Goal: Entertainment & Leisure: Consume media (video, audio)

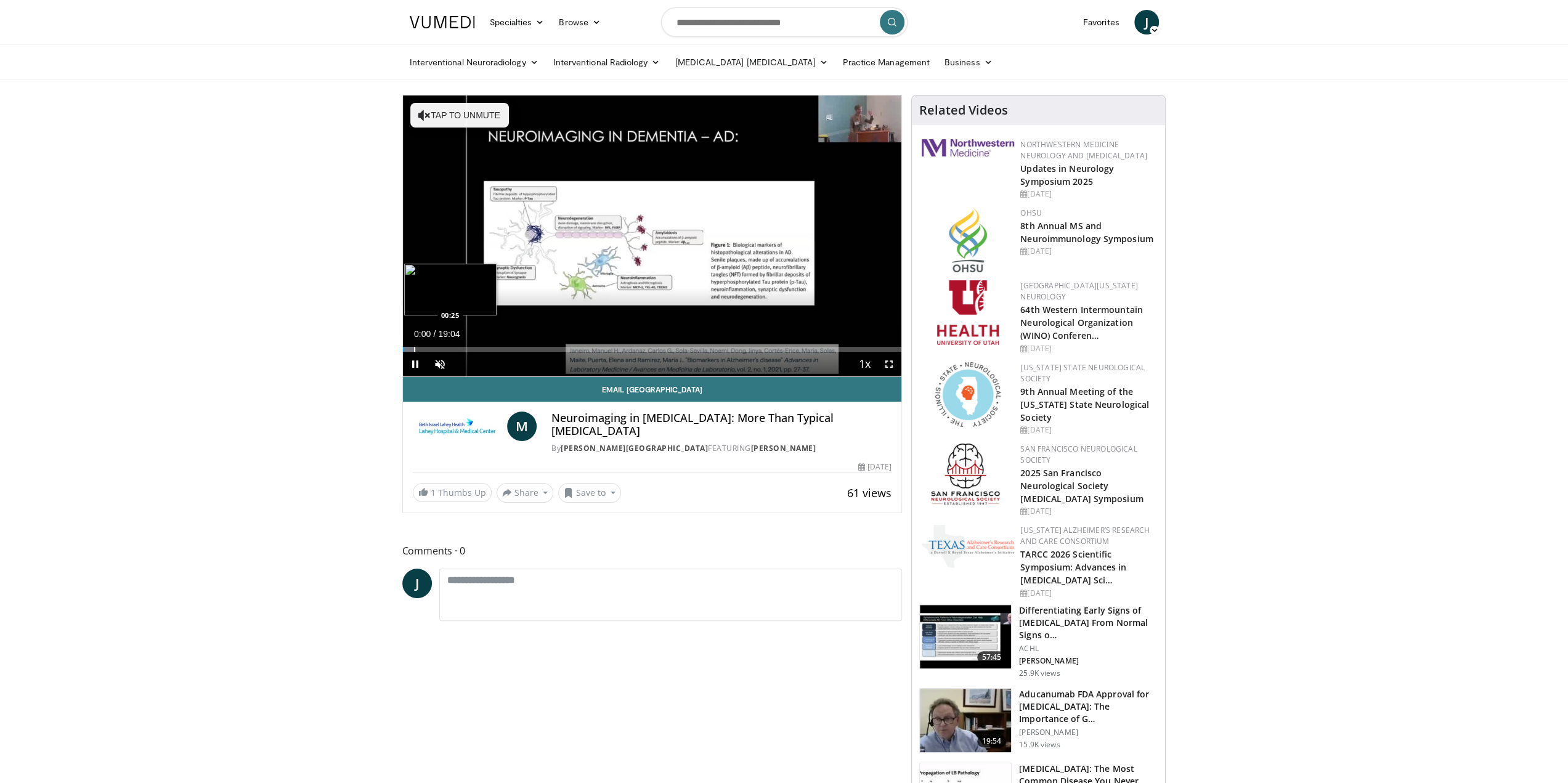
click at [413, 345] on div "Loaded : 2.59% 00:00 00:25" at bounding box center [652, 346] width 499 height 12
click at [423, 345] on div "Loaded : 4.37% 00:24 00:46" at bounding box center [652, 346] width 499 height 12
click at [448, 347] on div "Progress Bar" at bounding box center [448, 349] width 1 height 5
click at [455, 365] on div "Volume Level" at bounding box center [455, 363] width 0 height 5
click at [473, 363] on div "53%" at bounding box center [472, 363] width 35 height 5
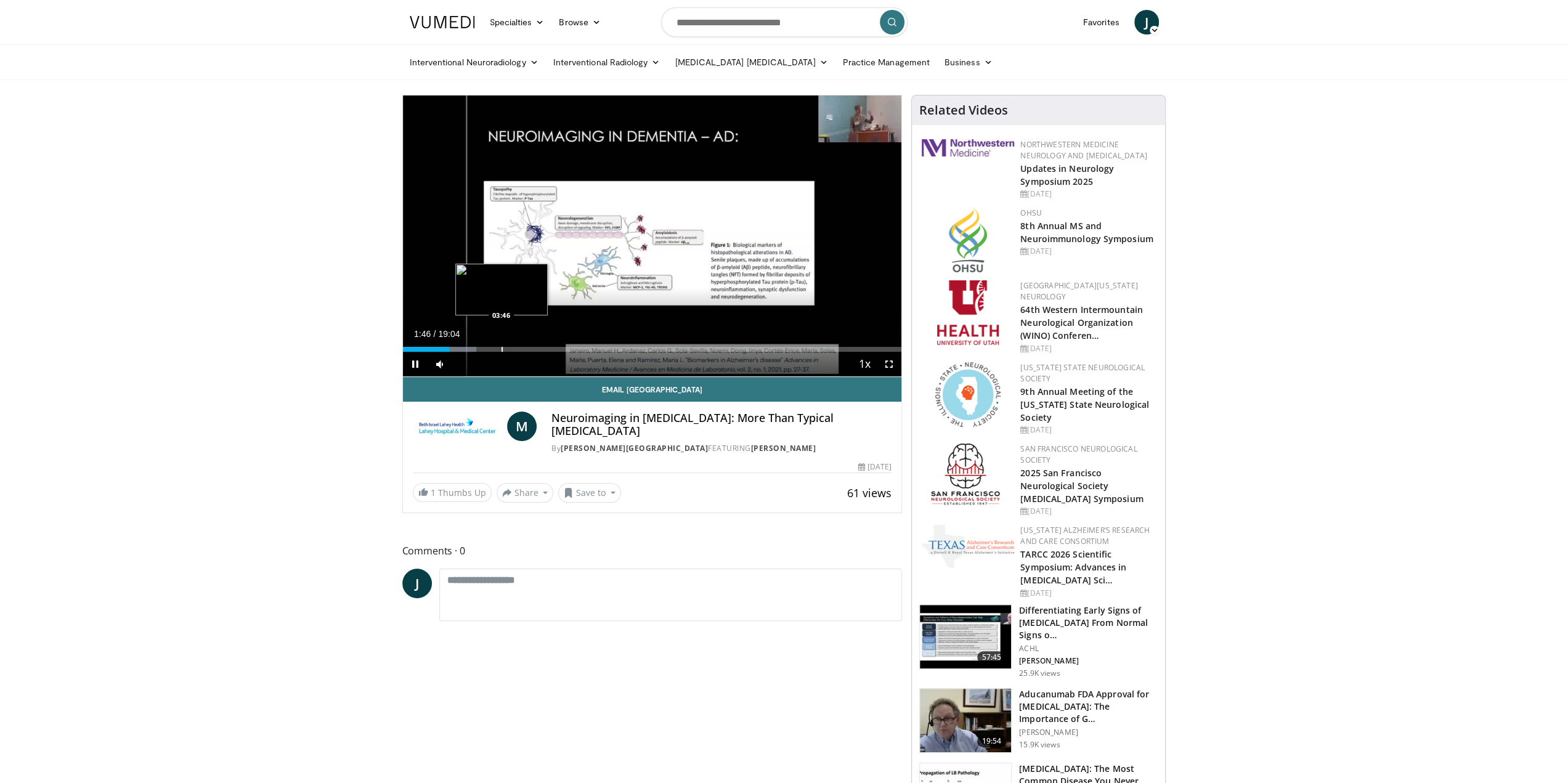
click at [500, 347] on div "Loaded : 14.72% 01:46 03:46" at bounding box center [652, 349] width 499 height 5
click at [487, 347] on div "03:46" at bounding box center [452, 349] width 98 height 5
click at [467, 350] on div "Progress Bar" at bounding box center [467, 349] width 1 height 5
click at [888, 363] on span "Video Player" at bounding box center [889, 364] width 24 height 24
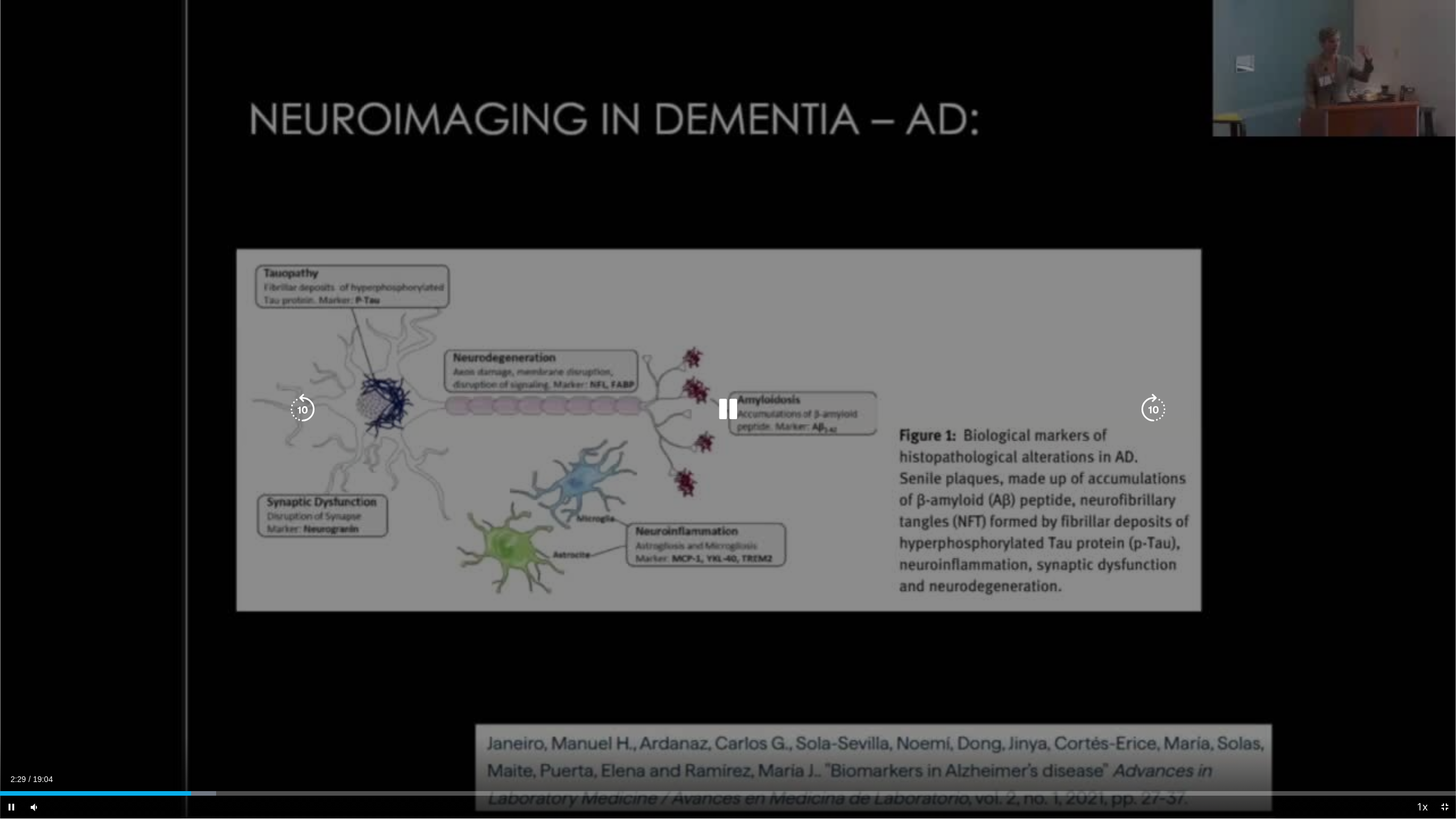
click at [214, 723] on div "Current Time 2:29 / Duration 19:04 Pause Skip Backward Skip Forward Mute 53% Lo…" at bounding box center [728, 807] width 1456 height 23
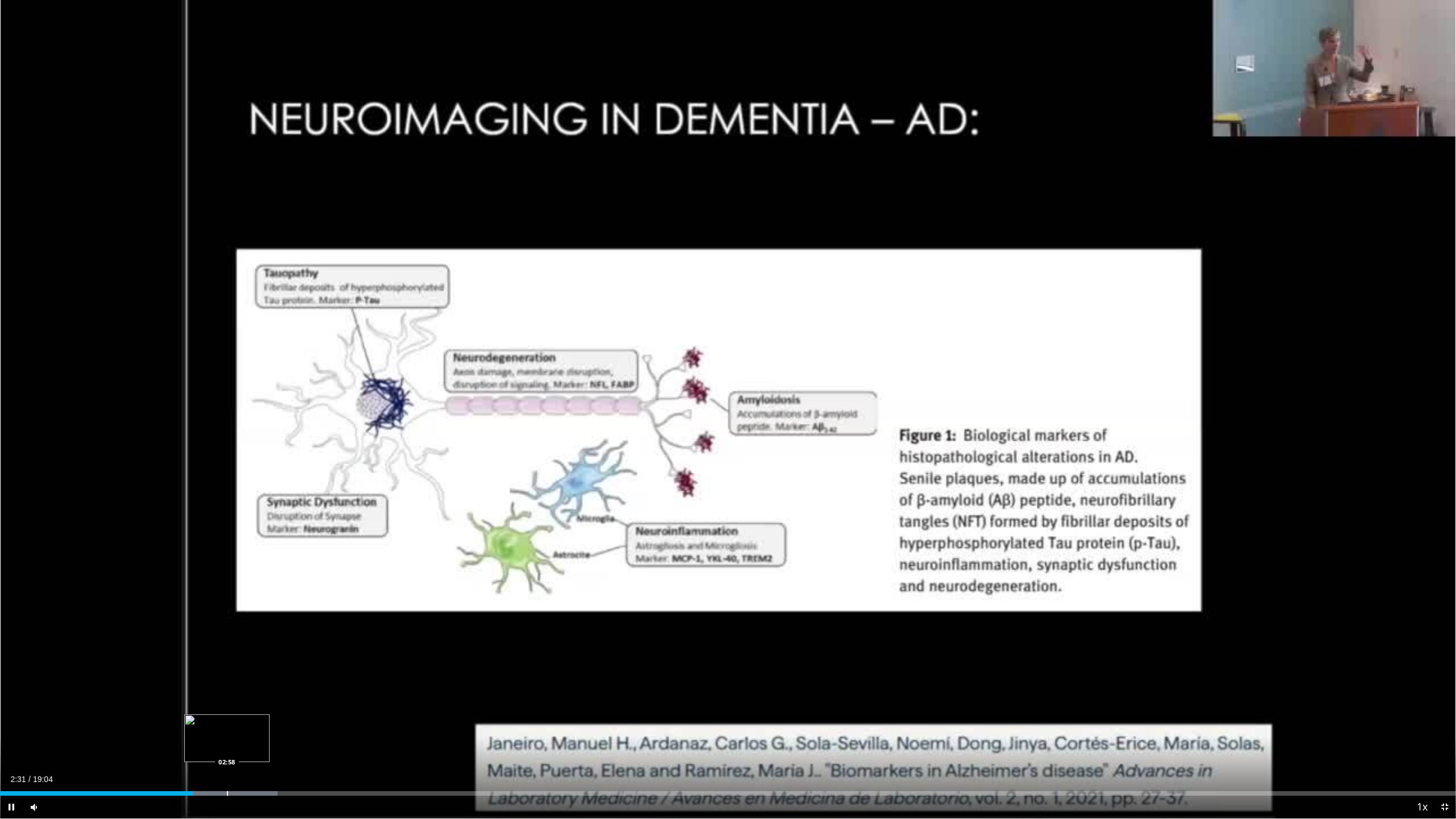
click at [227, 723] on div "Loaded : 19.05% 02:31 02:58" at bounding box center [728, 790] width 1456 height 11
click at [253, 723] on div "Loaded : 19.05% 02:58 03:17" at bounding box center [728, 790] width 1456 height 11
click at [271, 723] on div "Loaded : 20.79% 03:33 03:33" at bounding box center [728, 790] width 1456 height 11
click at [304, 723] on div "Loaded : 24.25% 03:34 03:58" at bounding box center [728, 790] width 1456 height 11
click at [324, 723] on div "Loaded : 26.20% 04:00 04:14" at bounding box center [728, 790] width 1456 height 11
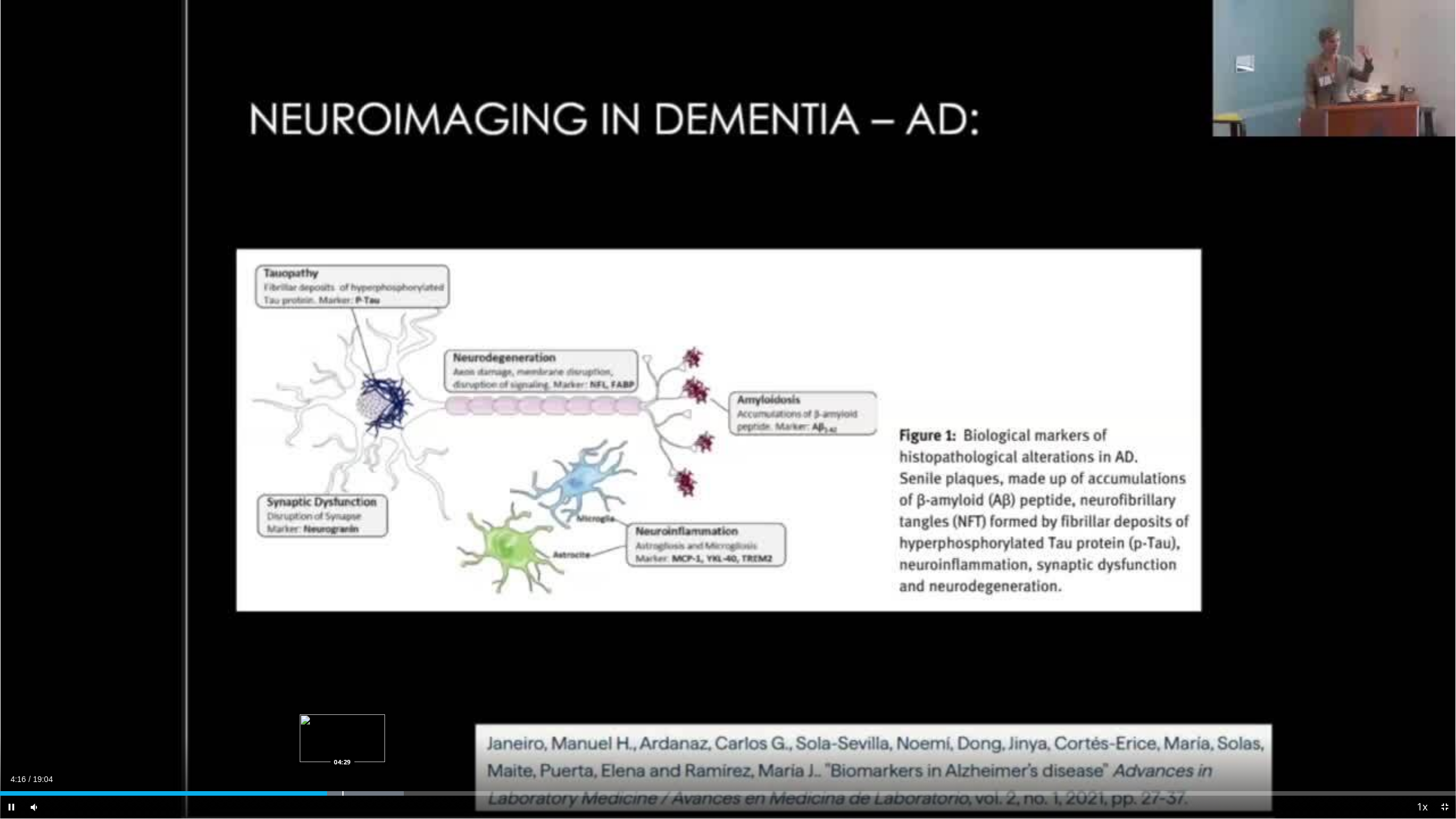
click at [346, 723] on div "Loaded : 27.72% 04:17 04:29" at bounding box center [728, 790] width 1456 height 11
click at [368, 723] on div "Loaded : 27.72% 04:49 04:49" at bounding box center [728, 793] width 1456 height 4
click at [381, 723] on div "Progress Bar" at bounding box center [380, 793] width 1 height 4
click at [406, 723] on div "Progress Bar" at bounding box center [405, 793] width 1 height 4
click at [436, 723] on div "Loaded : 32.05% 05:23 05:39" at bounding box center [728, 790] width 1456 height 11
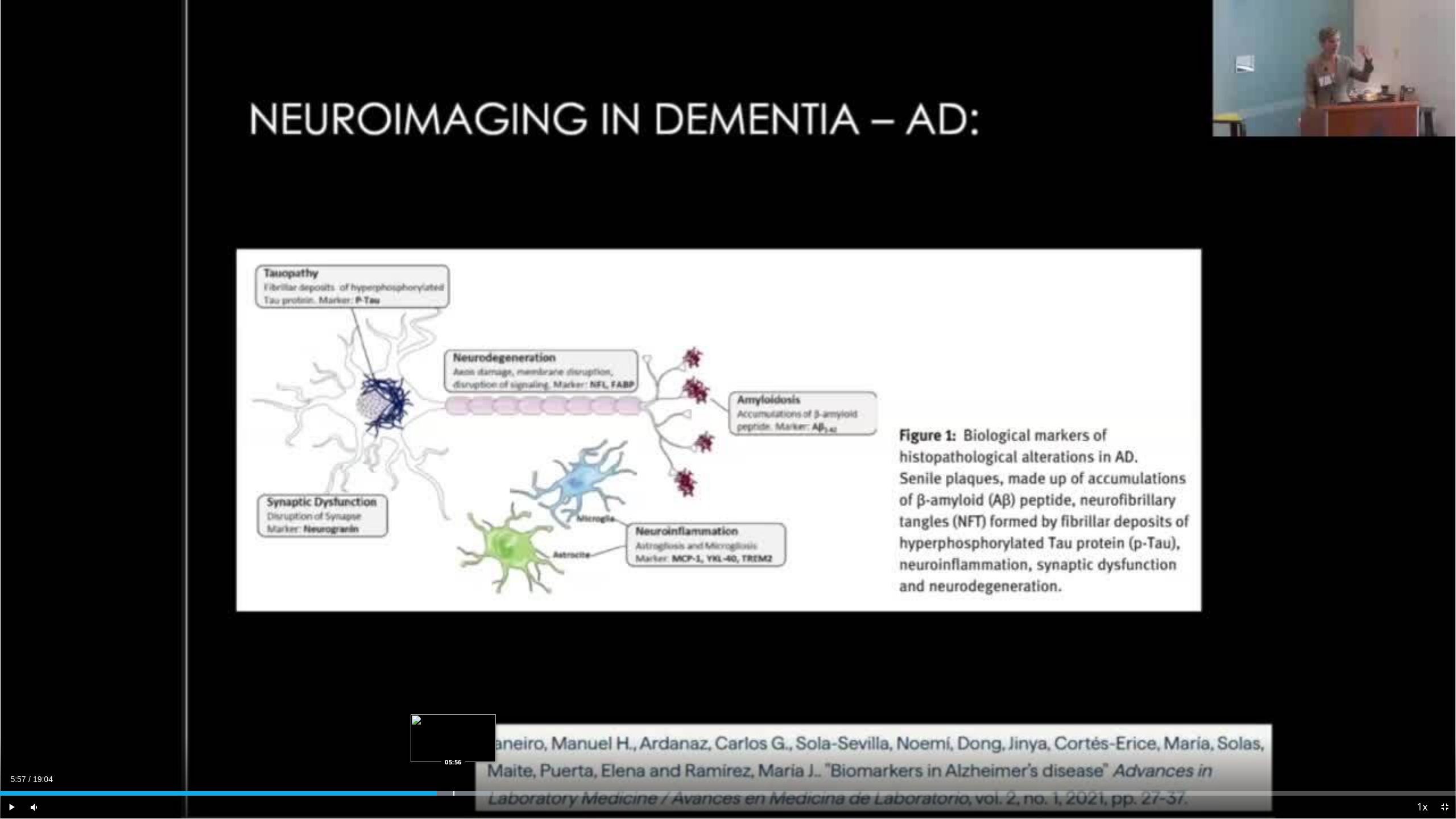
click at [454, 723] on div "Loaded : 33.78% 05:43 05:56" at bounding box center [728, 790] width 1456 height 11
click at [488, 723] on div "Progress Bar" at bounding box center [488, 793] width 1 height 4
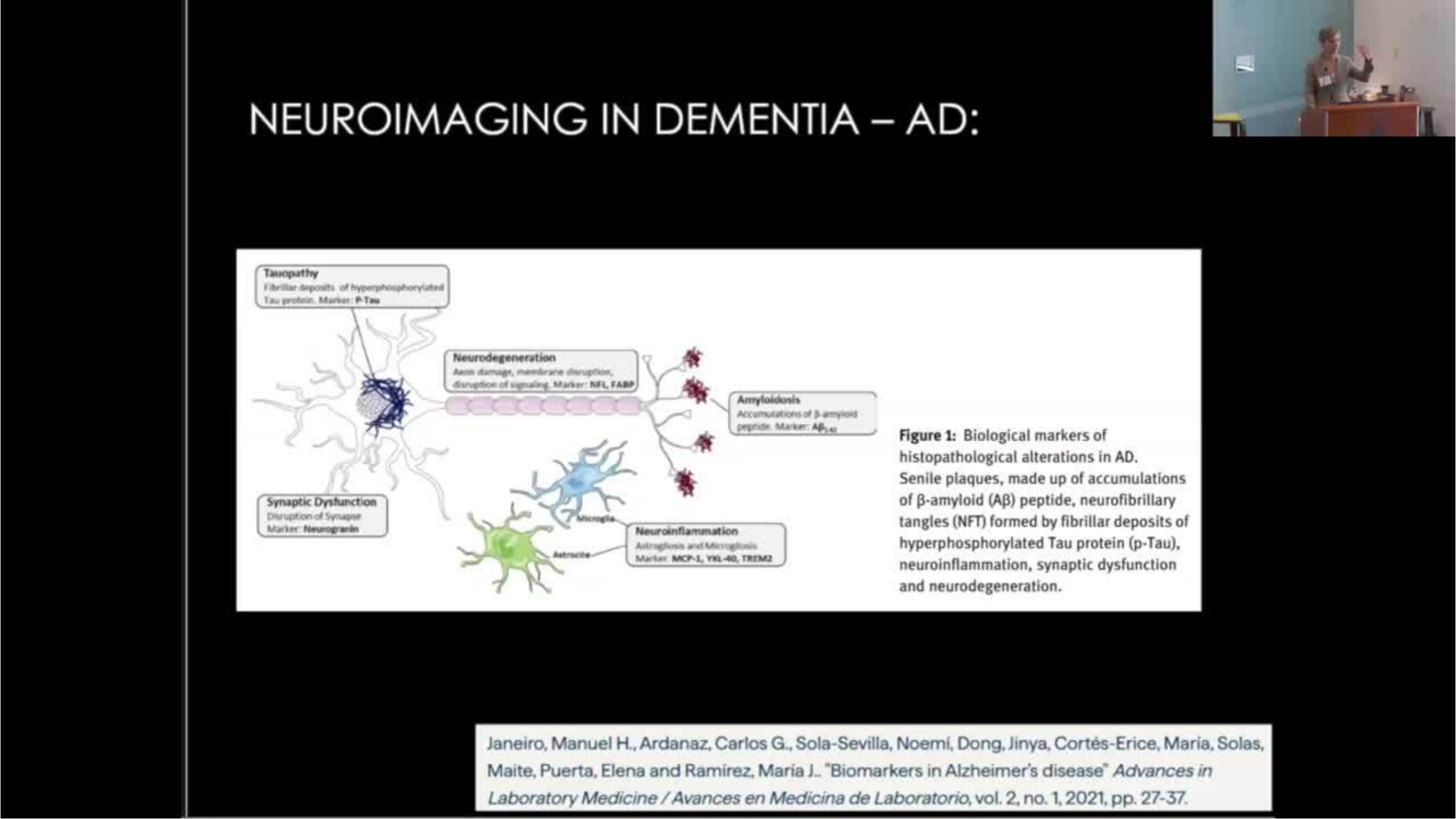
click at [514, 723] on div "10 seconds Tap to unmute" at bounding box center [728, 409] width 1456 height 819
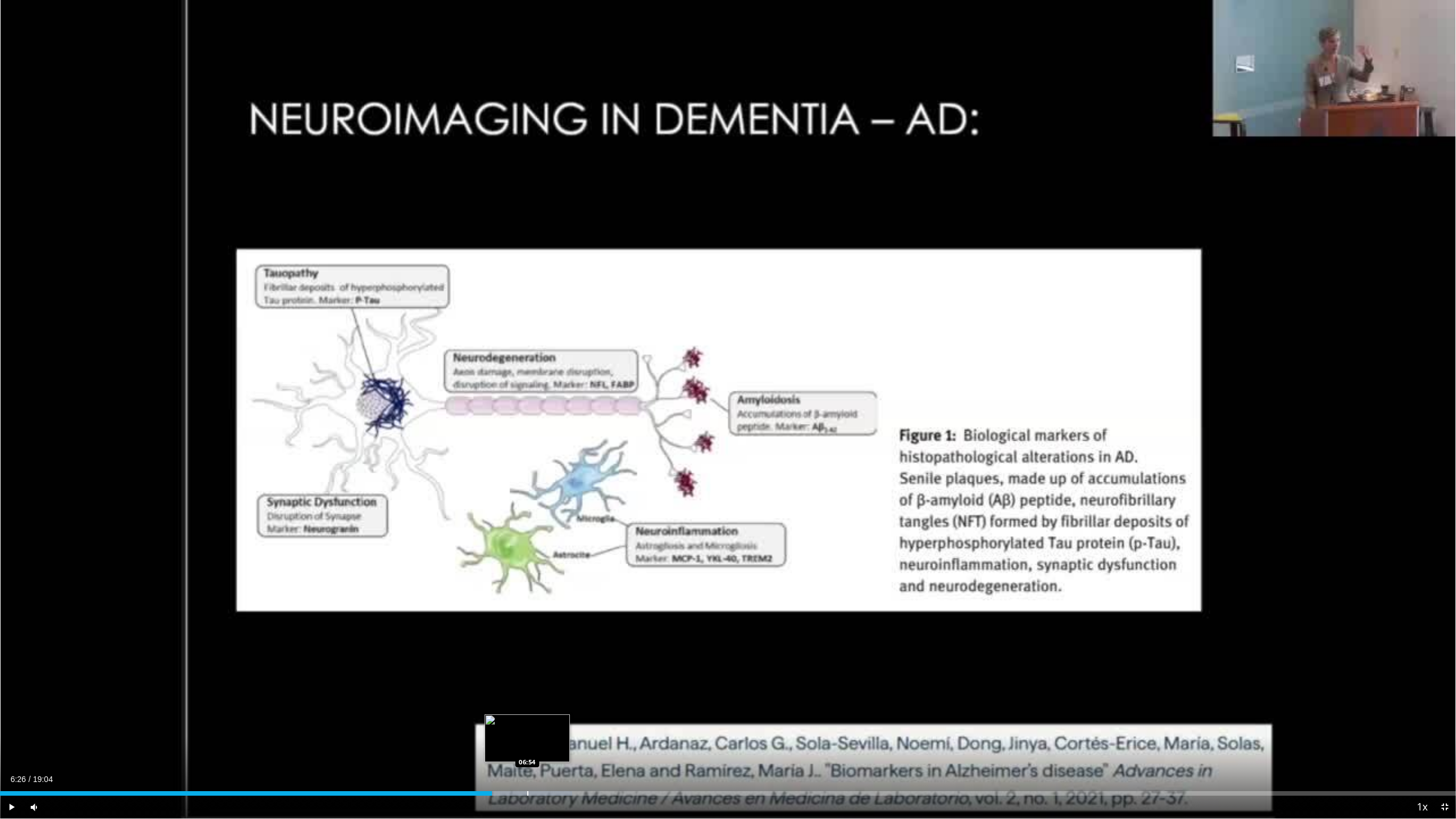
click at [528, 723] on div "Progress Bar" at bounding box center [528, 793] width 1 height 4
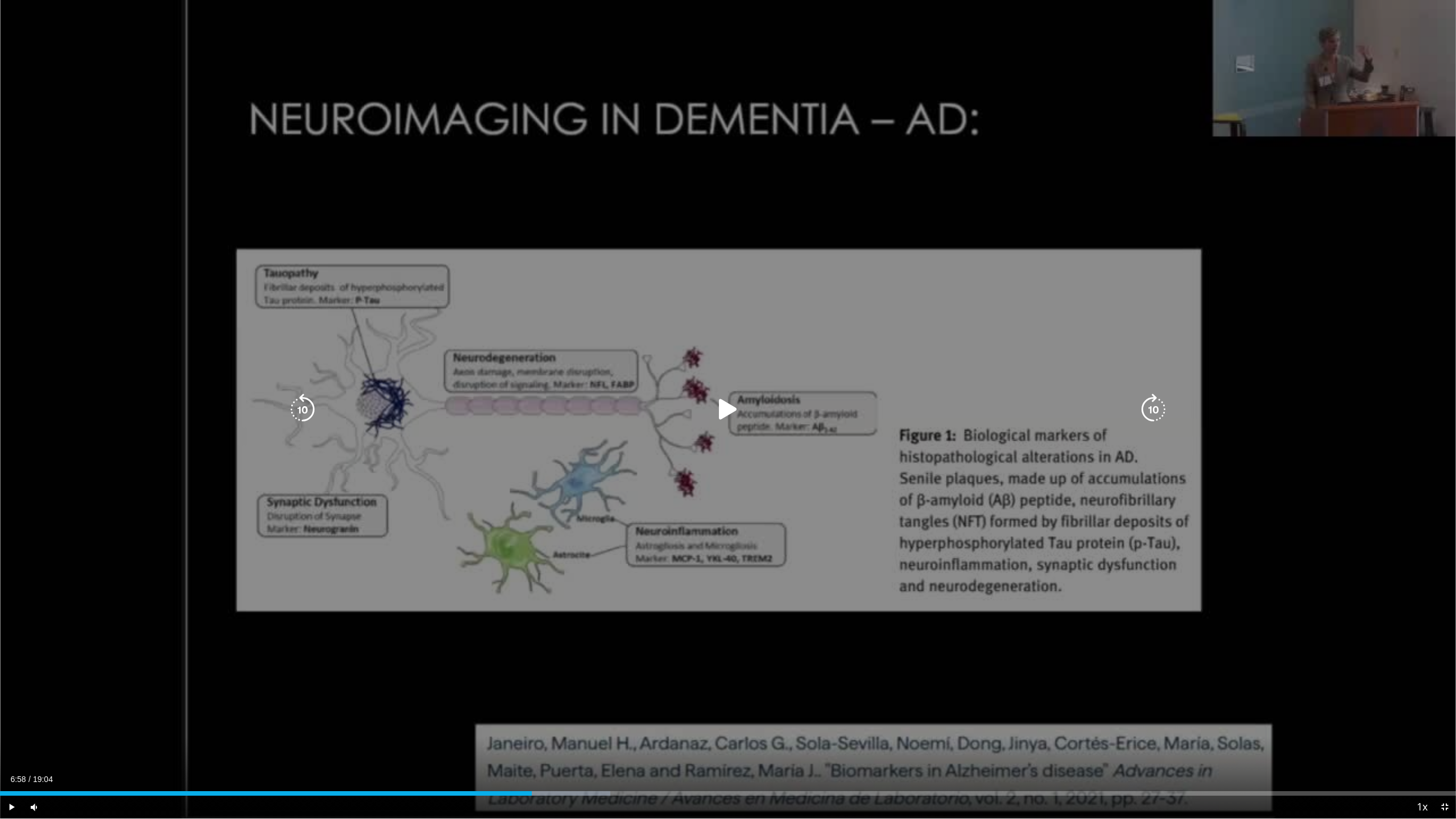
click at [702, 662] on div "10 seconds Tap to unmute" at bounding box center [728, 409] width 1456 height 819
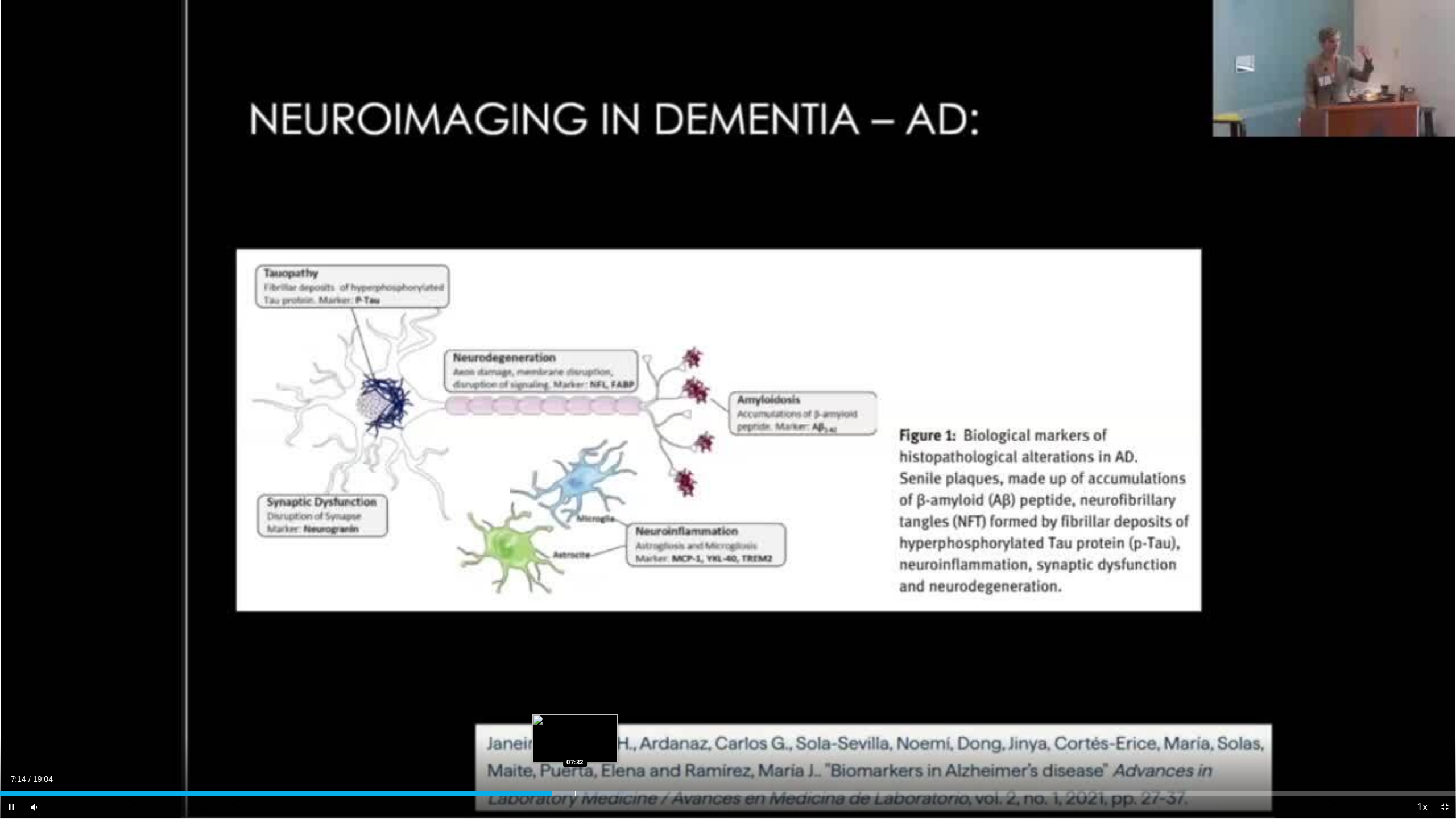
click at [572, 723] on div "Loaded : 43.31% 07:14 07:32" at bounding box center [728, 790] width 1456 height 11
click at [592, 723] on div "Progress Bar" at bounding box center [592, 793] width 1 height 4
click at [612, 723] on div "Progress Bar" at bounding box center [612, 793] width 1 height 4
click at [628, 723] on div "Progress Bar" at bounding box center [629, 793] width 1 height 4
click at [651, 723] on div "Progress Bar" at bounding box center [652, 793] width 1 height 4
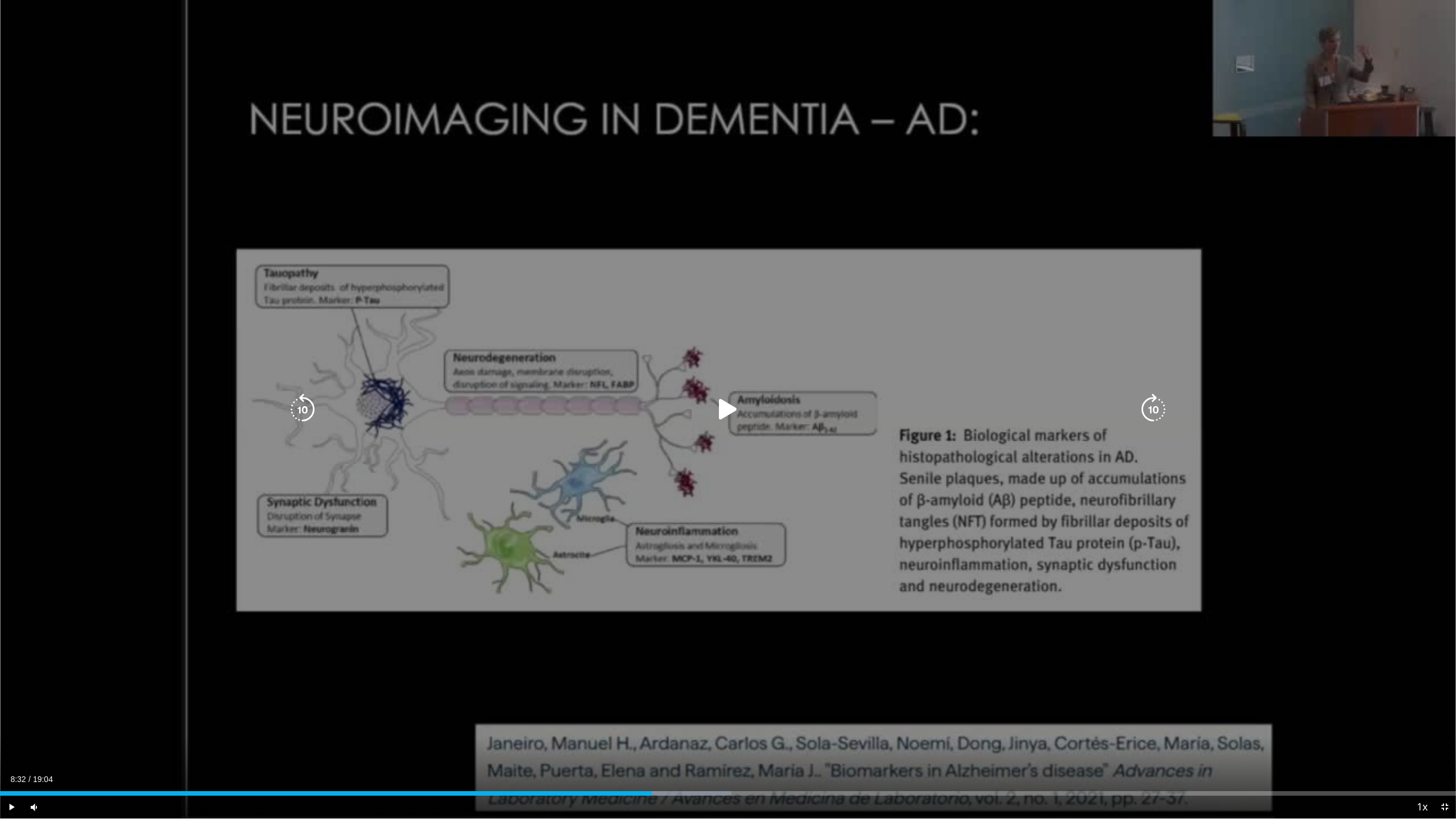
click at [0, 0] on div "Progress Bar" at bounding box center [0, 0] width 0 height 0
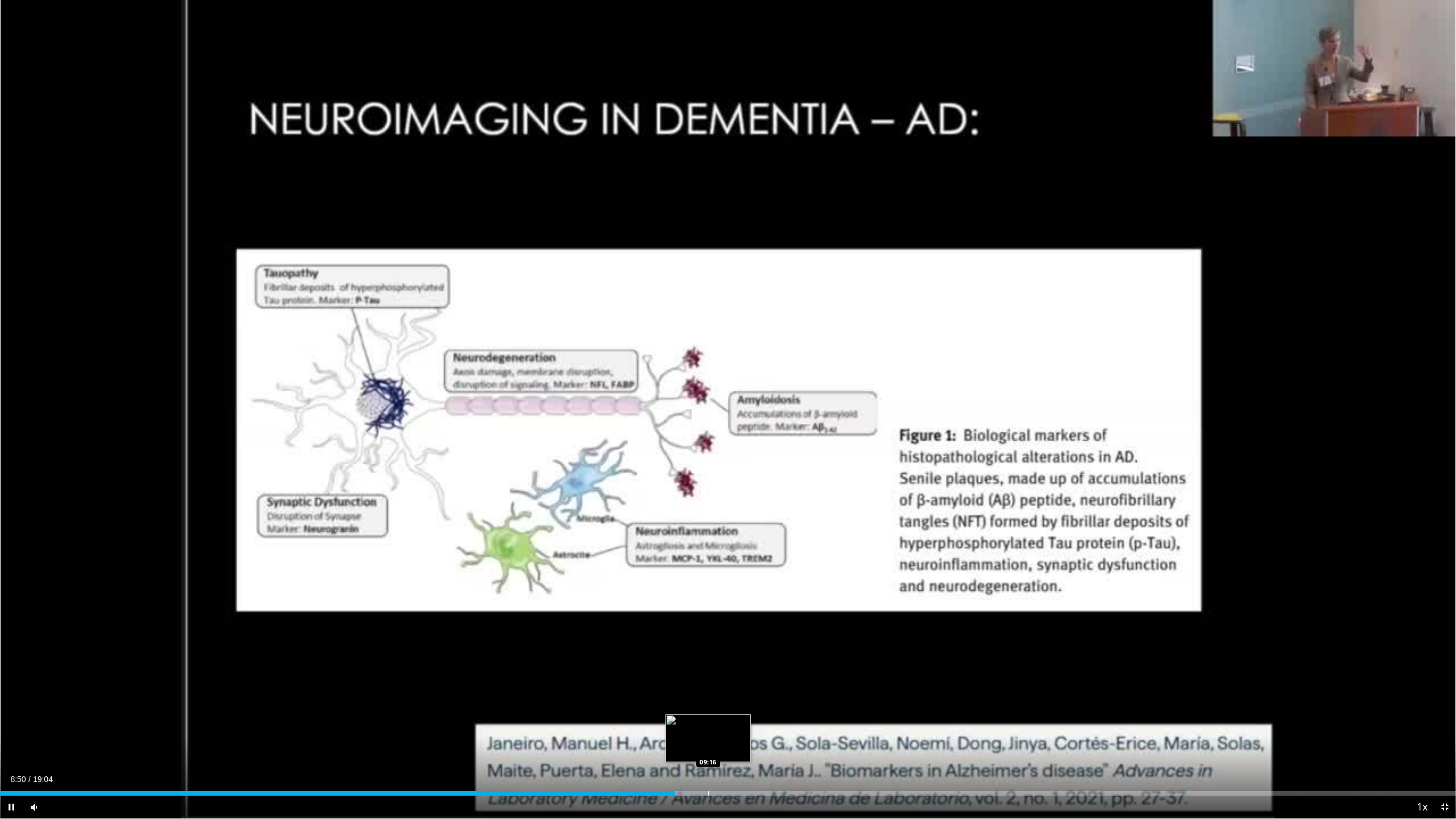
click at [708, 723] on div "Progress Bar" at bounding box center [709, 793] width 1 height 4
click at [732, 723] on div "Loaded : 51.98% 09:36 09:36" at bounding box center [728, 793] width 1456 height 4
click at [754, 723] on div "Progress Bar" at bounding box center [754, 793] width 1 height 4
click at [766, 723] on div "Progress Bar" at bounding box center [766, 793] width 1 height 4
click at [784, 723] on div "Progress Bar" at bounding box center [785, 793] width 1 height 4
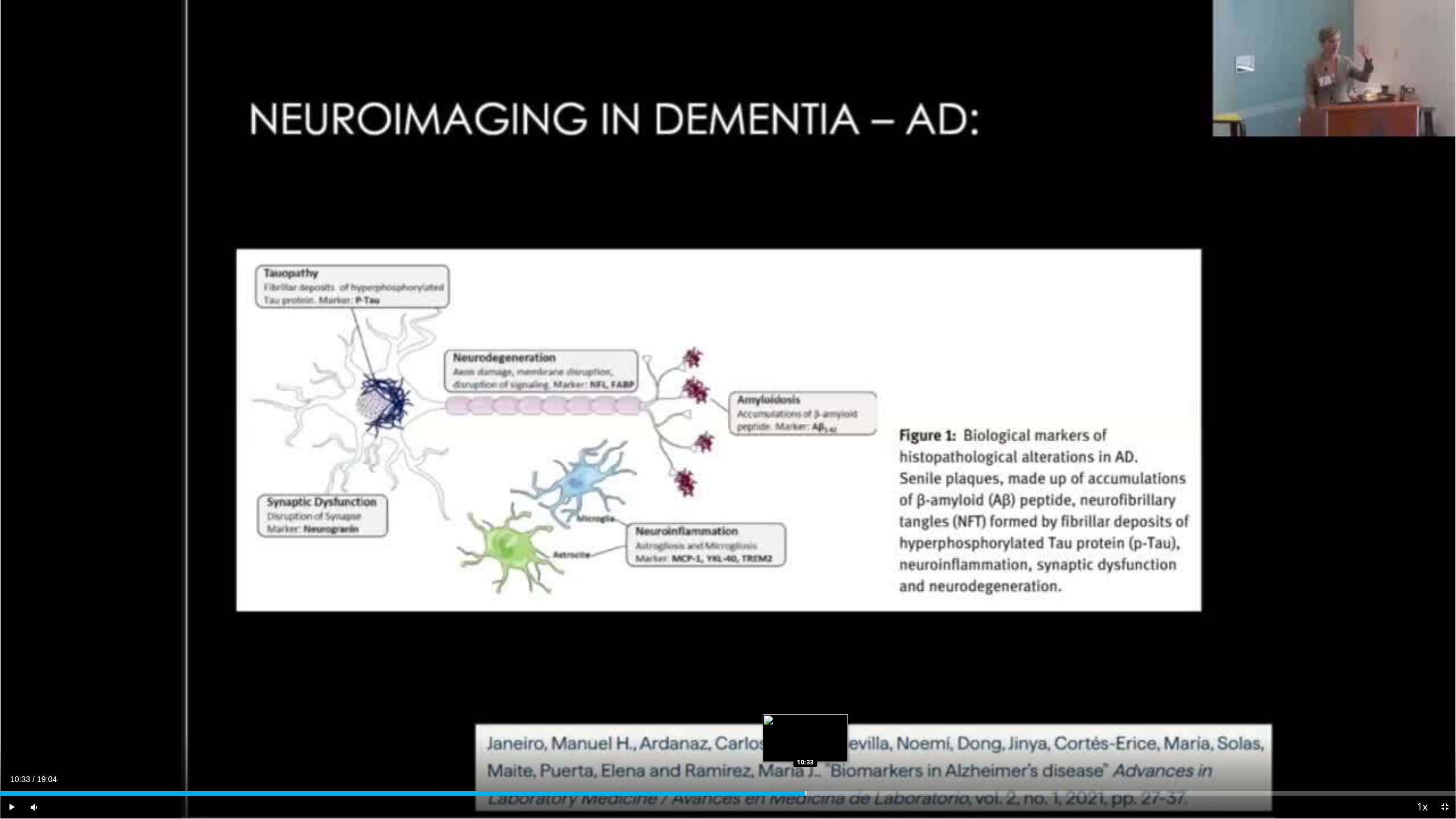
click at [805, 723] on div "Progress Bar" at bounding box center [806, 793] width 1 height 4
click at [828, 723] on div "Progress Bar" at bounding box center [828, 793] width 1 height 4
click at [869, 723] on div "Progress Bar" at bounding box center [869, 793] width 1 height 4
click at [911, 723] on div "Progress Bar" at bounding box center [912, 793] width 1 height 4
click at [950, 723] on div "Progress Bar" at bounding box center [951, 793] width 1 height 4
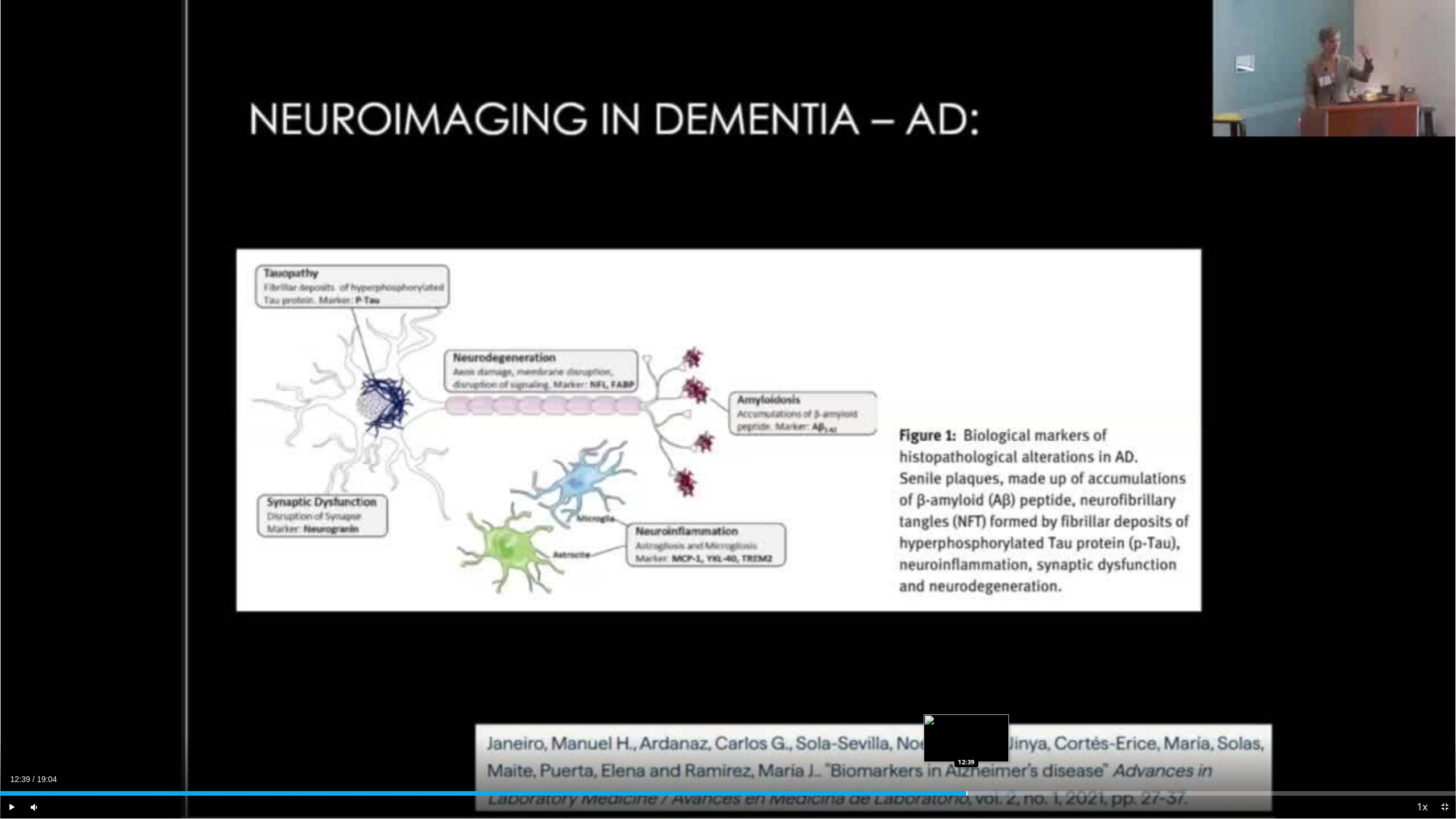
click at [966, 723] on div "Progress Bar" at bounding box center [967, 793] width 1 height 4
click at [988, 723] on div "Loaded : 71.91% 12:57 12:57" at bounding box center [728, 793] width 1456 height 4
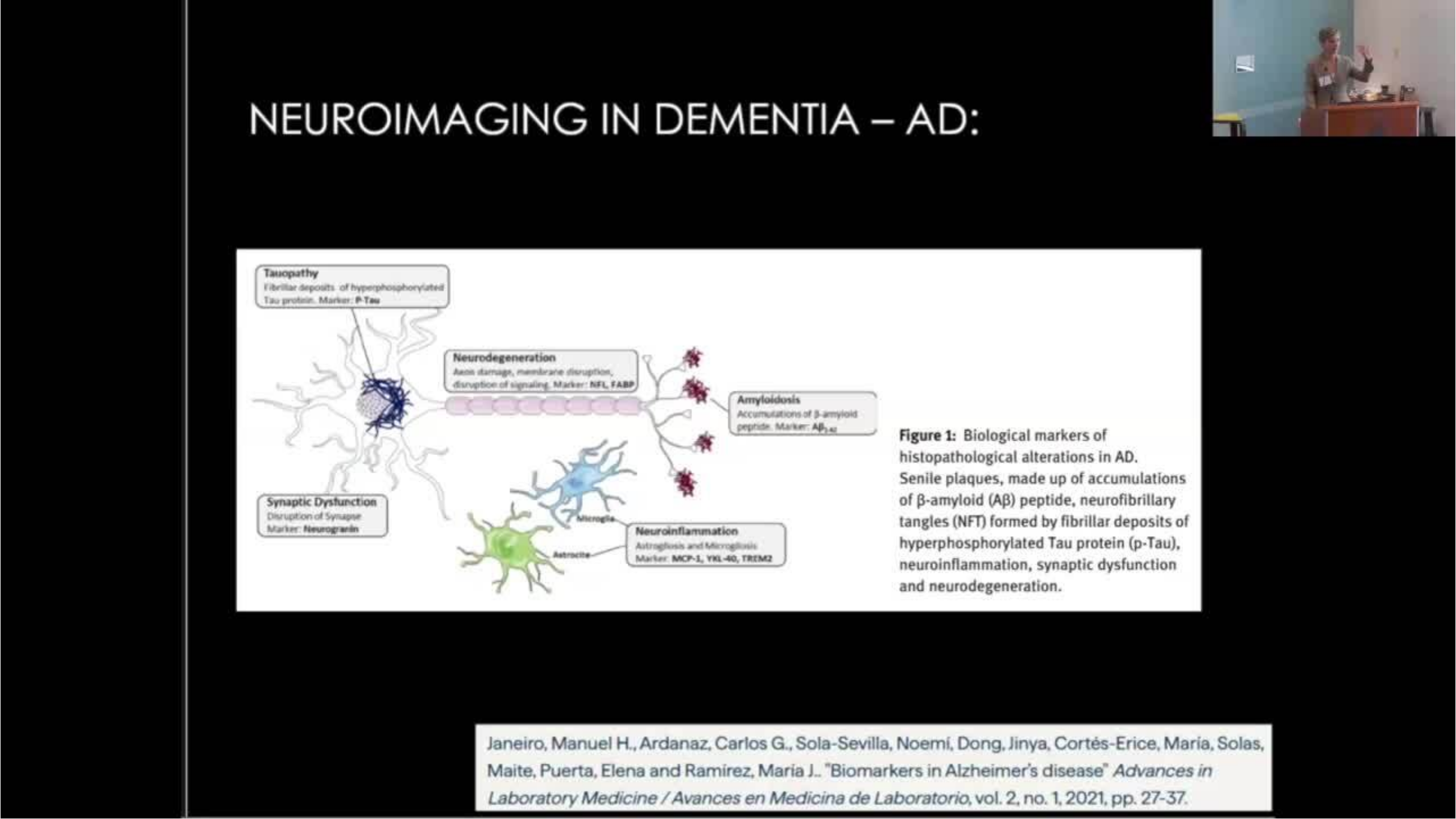
click at [995, 723] on div "Progress Bar" at bounding box center [994, 816] width 1 height 4
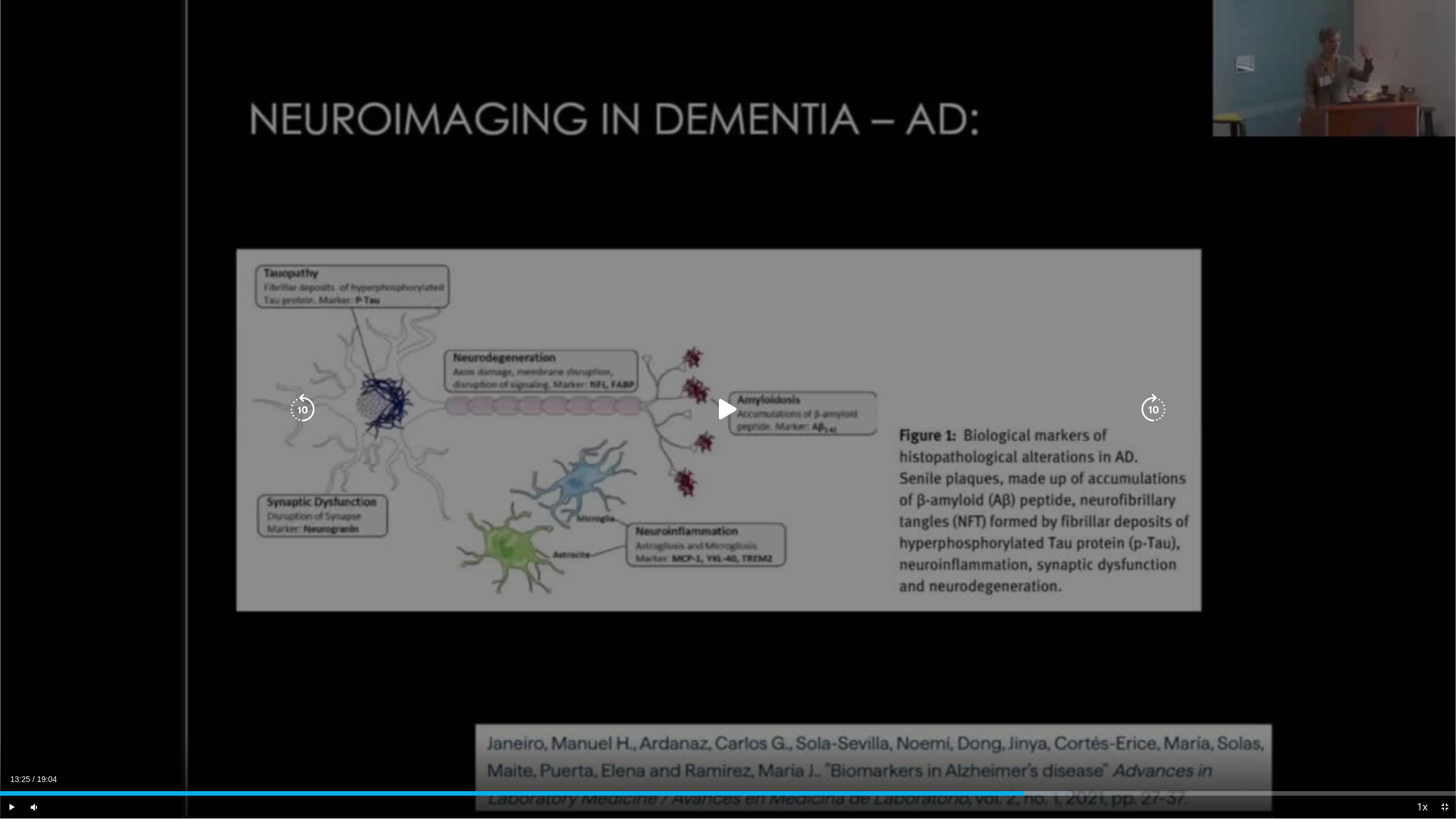
click at [1024, 723] on div "Loaded : 73.64% 13:06 13:25" at bounding box center [728, 790] width 1456 height 11
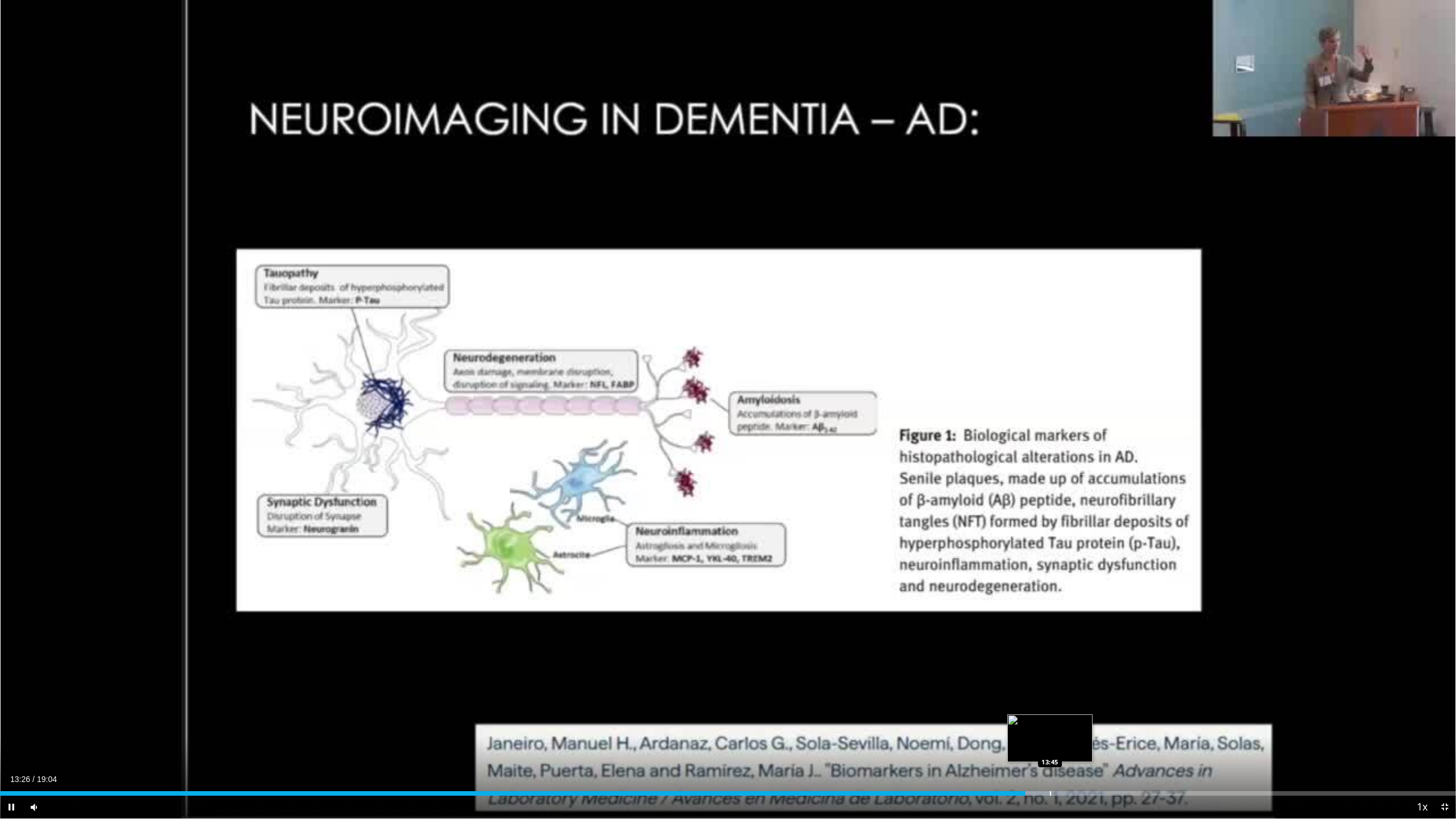
click at [1051, 723] on div "Progress Bar" at bounding box center [1051, 793] width 1 height 4
click at [1069, 723] on div "Progress Bar" at bounding box center [1062, 793] width 95 height 4
click at [1096, 723] on div "Progress Bar" at bounding box center [1097, 793] width 1 height 4
click at [1129, 723] on div "Progress Bar" at bounding box center [1109, 793] width 97 height 4
click at [1166, 723] on div "Progress Bar" at bounding box center [1153, 793] width 115 height 4
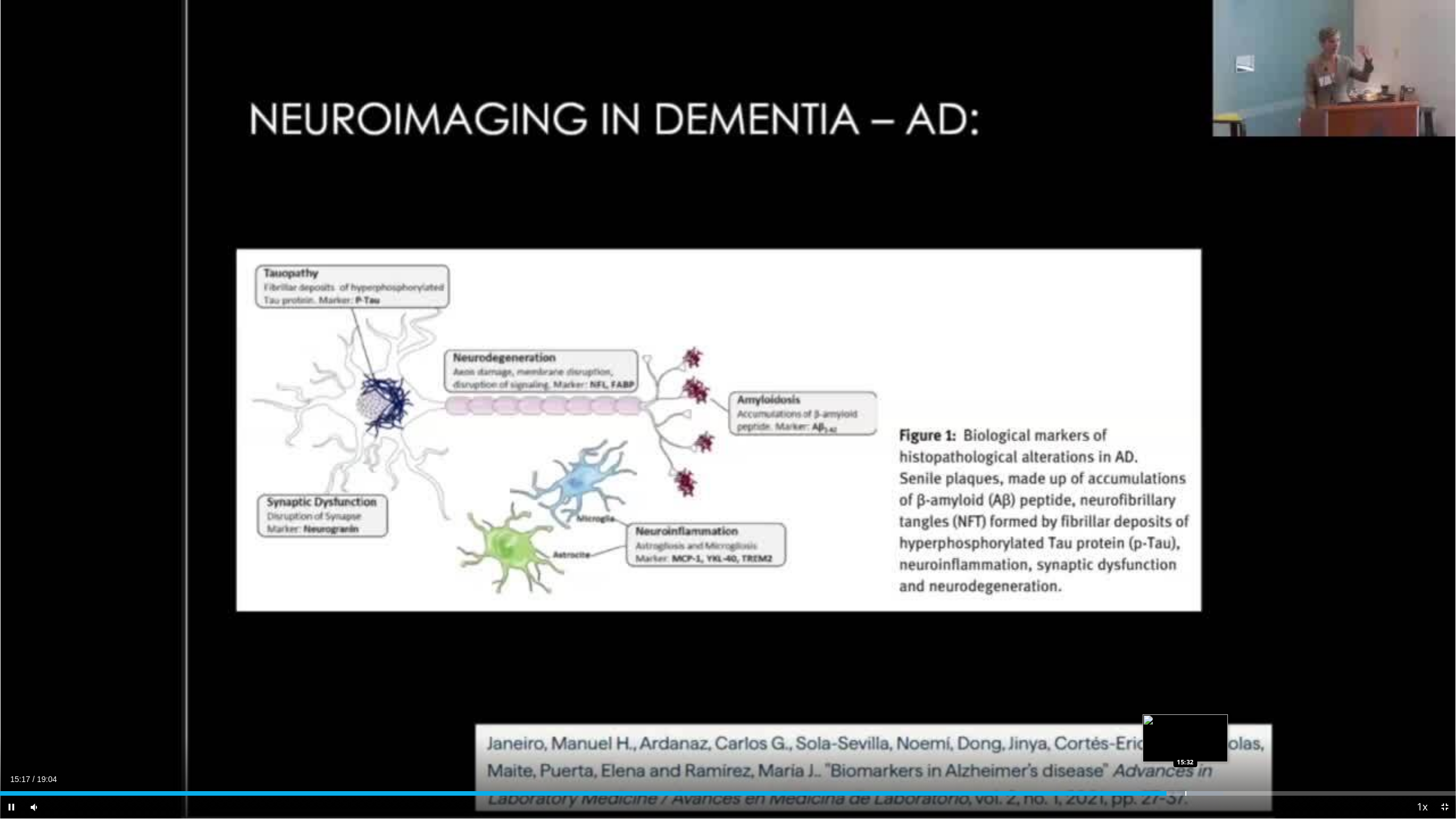
click at [1186, 723] on div "Progress Bar" at bounding box center [1186, 793] width 1 height 4
click at [1205, 723] on div "Progress Bar" at bounding box center [1205, 793] width 1 height 4
click at [1232, 723] on div "Loaded : 87.50% 15:47 16:06" at bounding box center [728, 793] width 1456 height 4
click at [1254, 723] on div "Progress Bar" at bounding box center [1253, 793] width 1 height 4
click at [1287, 723] on div "Progress Bar" at bounding box center [1287, 793] width 1 height 4
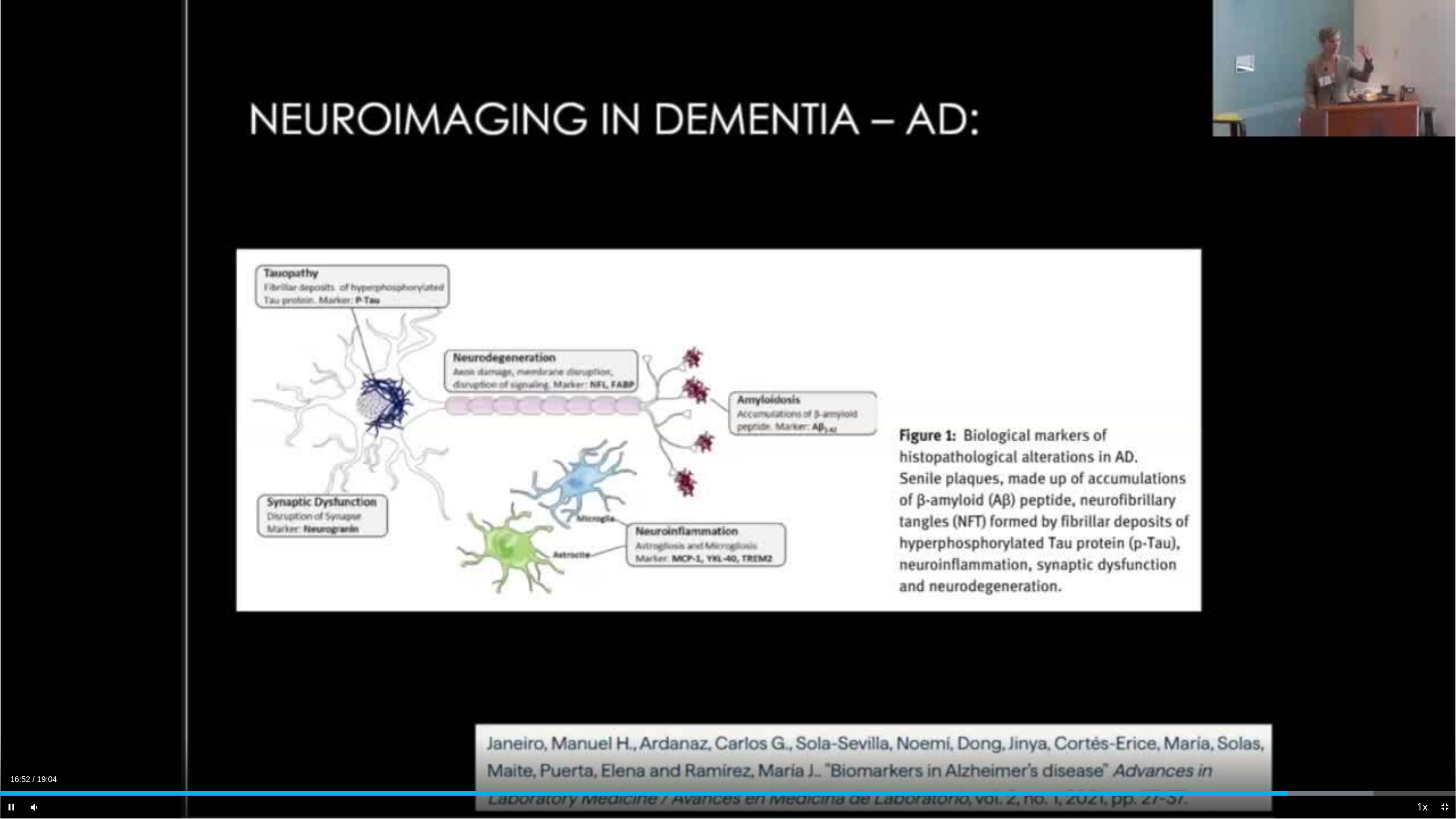
click at [1293, 723] on div "Current Time 16:52 / Duration 19:04 Pause Skip Backward Skip Forward Mute 53% L…" at bounding box center [728, 807] width 1456 height 23
click at [1301, 723] on div "Progress Bar" at bounding box center [1301, 793] width 1 height 4
click at [1315, 723] on div "Progress Bar" at bounding box center [1315, 793] width 1 height 4
click at [1326, 723] on div "Progress Bar" at bounding box center [1326, 793] width 1 height 4
click at [1335, 723] on div "Progress Bar" at bounding box center [1335, 793] width 1 height 4
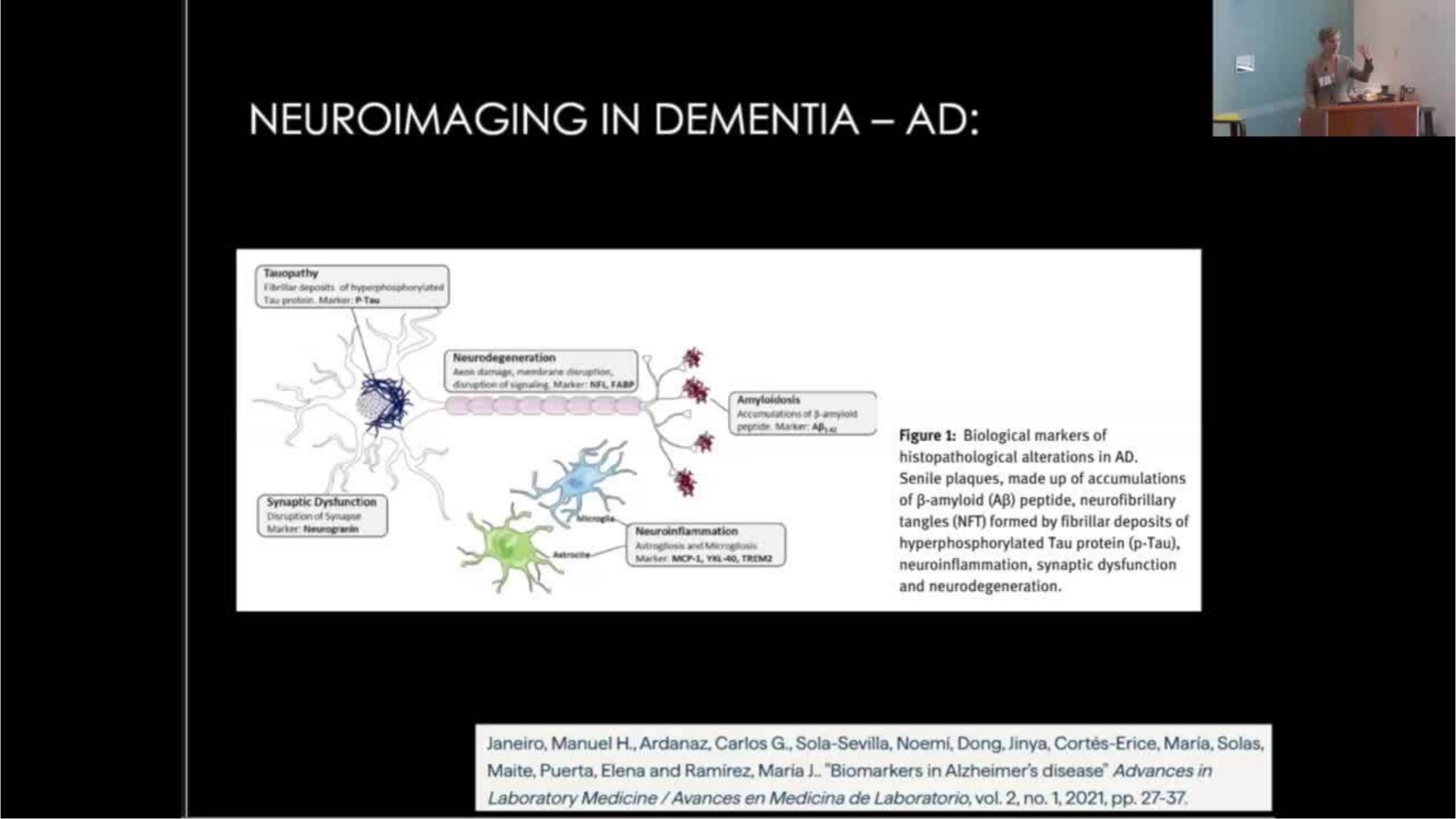
click at [1370, 723] on div "10 seconds Tap to unmute" at bounding box center [728, 409] width 1456 height 819
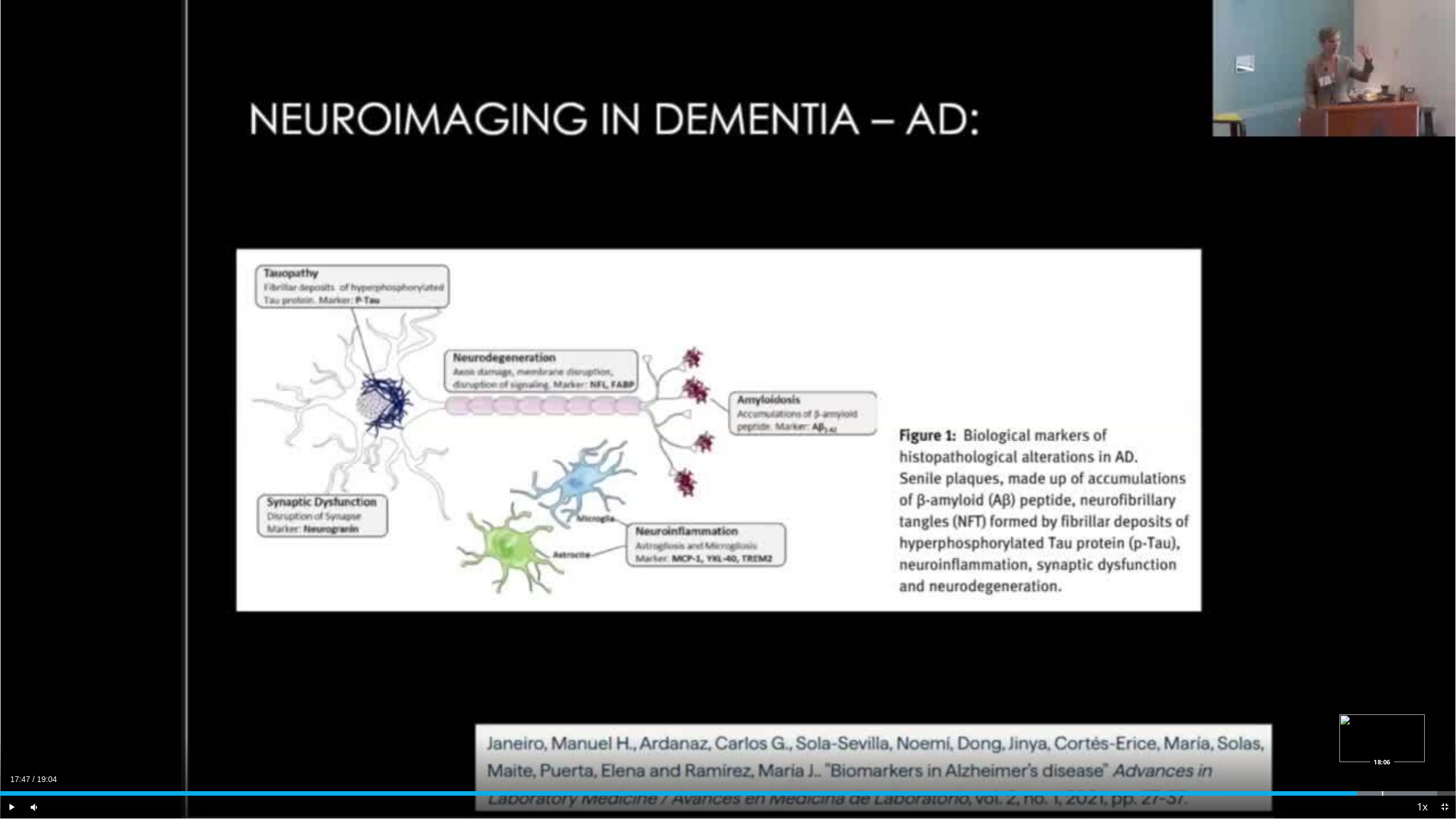
click at [1382, 723] on div "Progress Bar" at bounding box center [1382, 793] width 1 height 4
click at [1393, 723] on div "Progress Bar" at bounding box center [1393, 793] width 1 height 4
click at [1405, 723] on div "Progress Bar" at bounding box center [1405, 793] width 1 height 4
click at [1441, 723] on span "Video Player" at bounding box center [1444, 807] width 23 height 23
